Goal: Information Seeking & Learning: Understand process/instructions

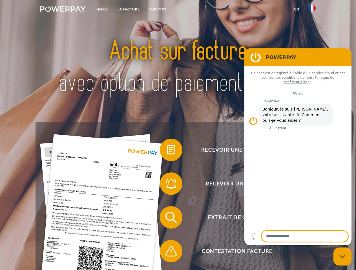
click at [63, 10] on img at bounding box center [62, 9] width 45 height 6
click at [312, 10] on img at bounding box center [312, 8] width 7 height 7
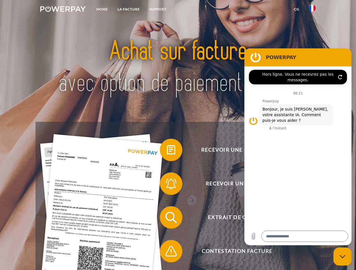
click at [296, 9] on link "CG" at bounding box center [296, 9] width 15 height 10
click at [167, 151] on span at bounding box center [162, 150] width 28 height 28
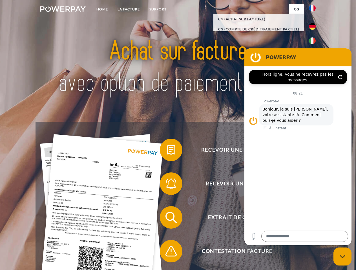
click at [167, 185] on span at bounding box center [162, 184] width 28 height 28
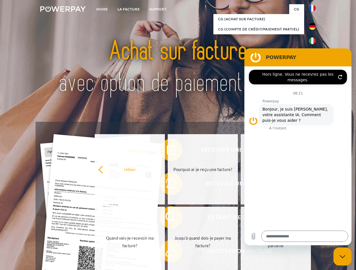
click at [168, 219] on link "Jusqu'à quand dois-je payer ma facture?" at bounding box center [203, 242] width 70 height 70
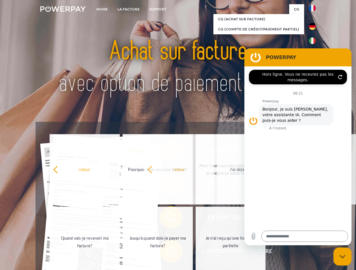
click at [167, 253] on span at bounding box center [162, 251] width 28 height 28
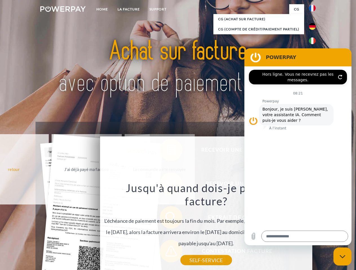
click at [342, 257] on icon "Fermer la fenêtre de messagerie" at bounding box center [342, 257] width 6 height 4
type textarea "*"
